Goal: Transaction & Acquisition: Download file/media

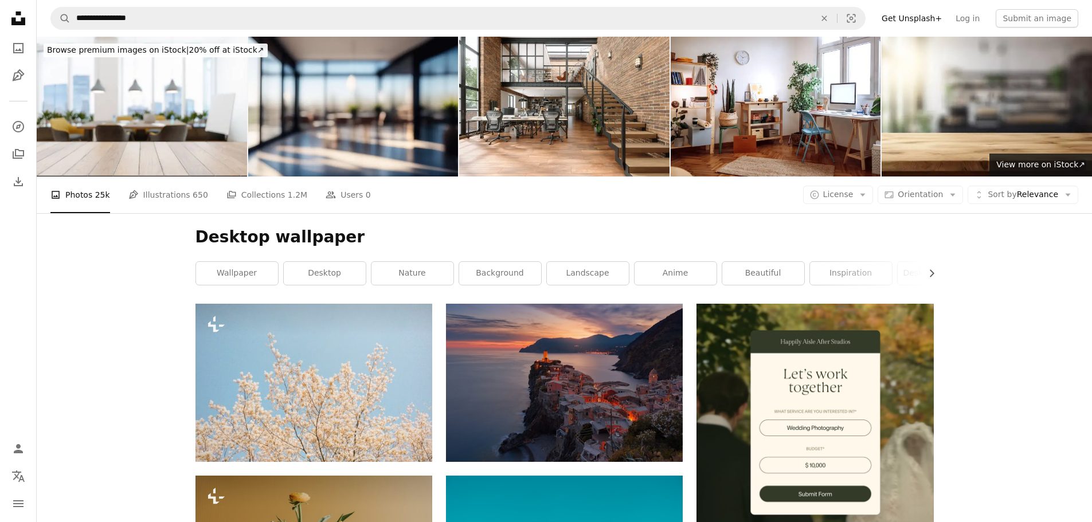
scroll to position [19098, 0]
